Goal: Navigation & Orientation: Find specific page/section

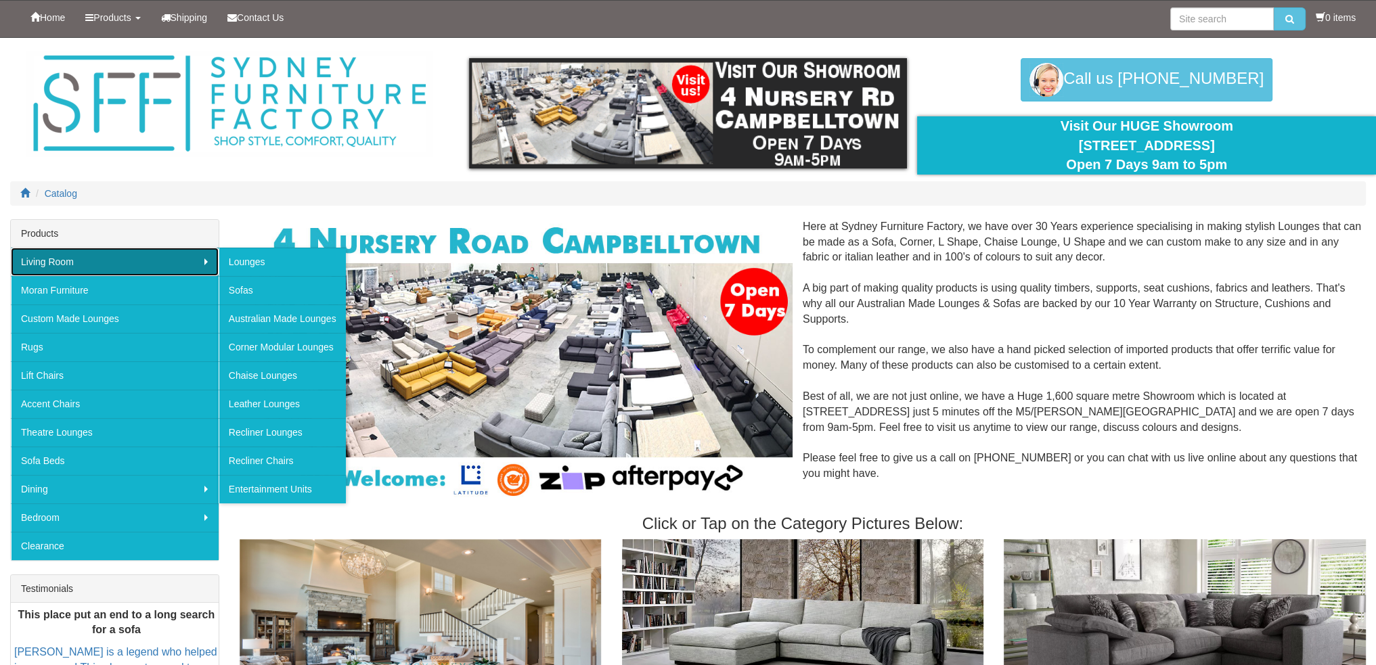
click at [141, 257] on link "Living Room" at bounding box center [115, 262] width 208 height 28
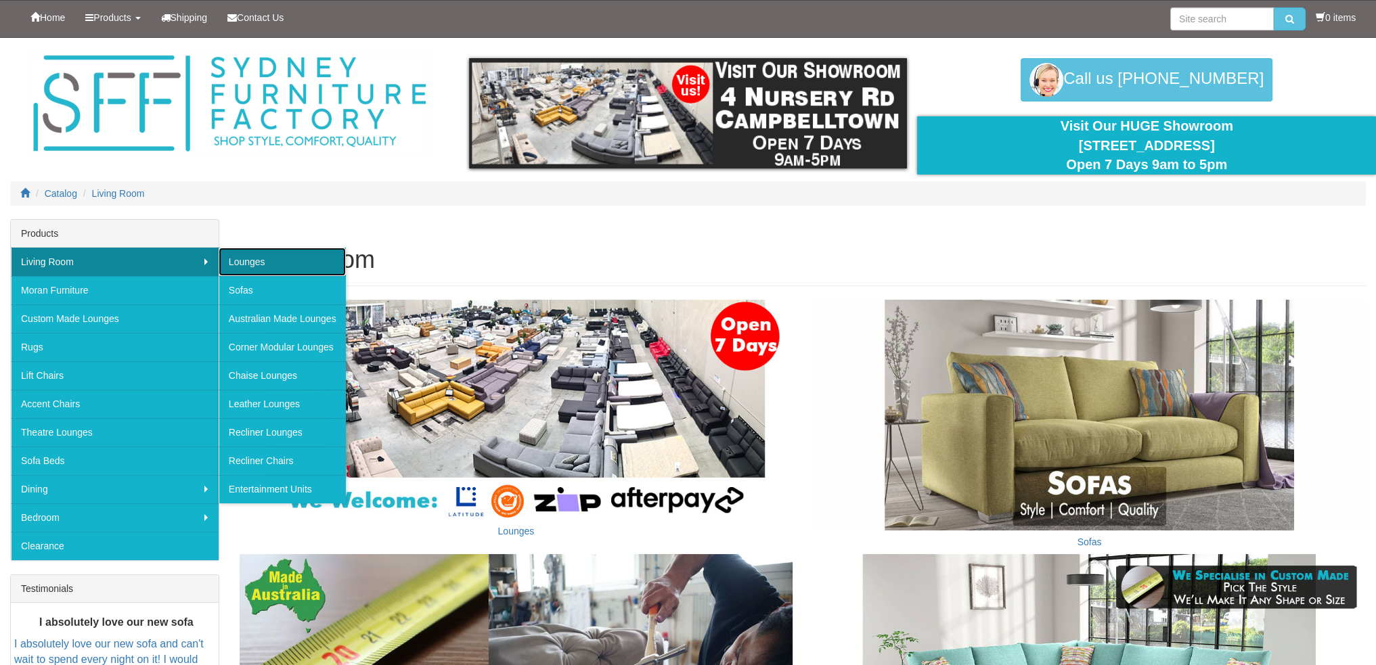
click at [238, 259] on link "Lounges" at bounding box center [282, 262] width 127 height 28
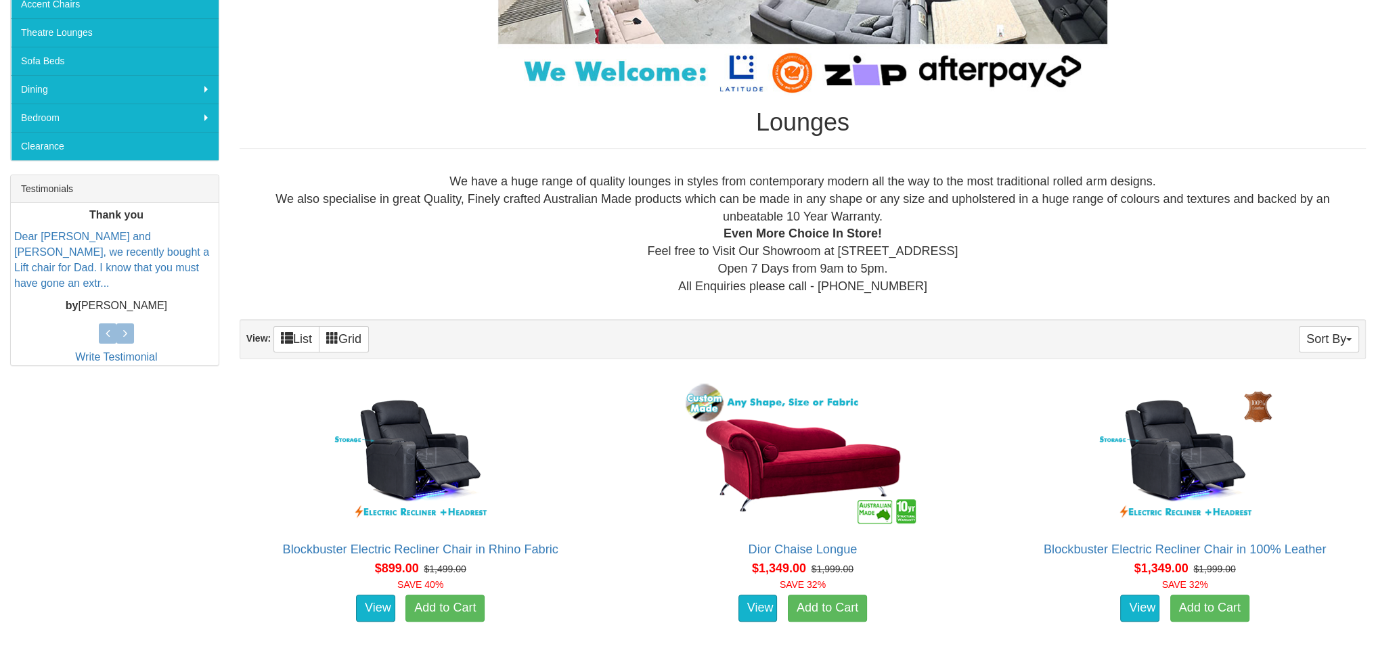
scroll to position [406, 0]
